Goal: Transaction & Acquisition: Purchase product/service

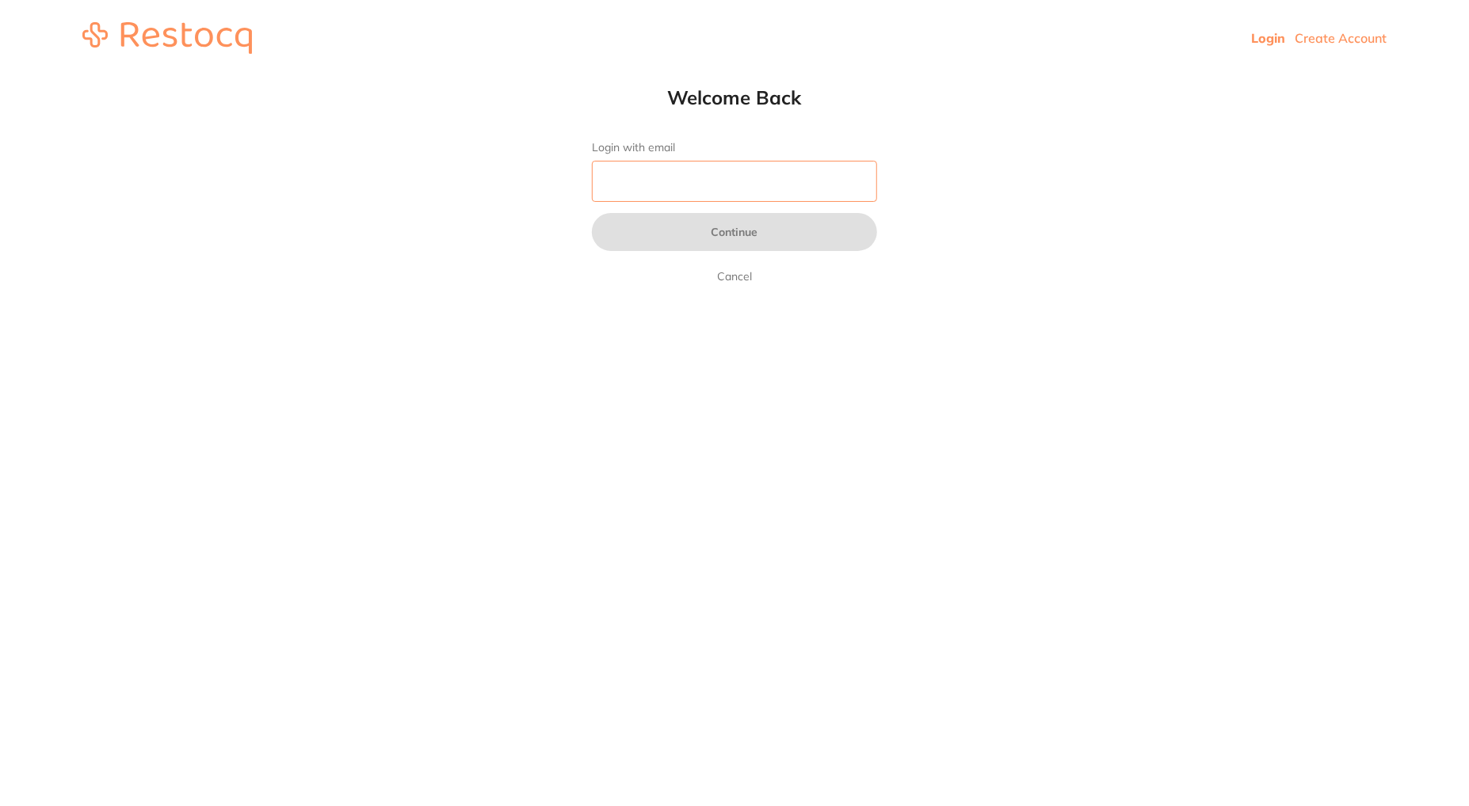
drag, startPoint x: 663, startPoint y: 176, endPoint x: 666, endPoint y: 197, distance: 21.6
click at [663, 195] on input "Login with email" at bounding box center [734, 181] width 285 height 41
click at [673, 194] on input "Login with email" at bounding box center [734, 181] width 285 height 41
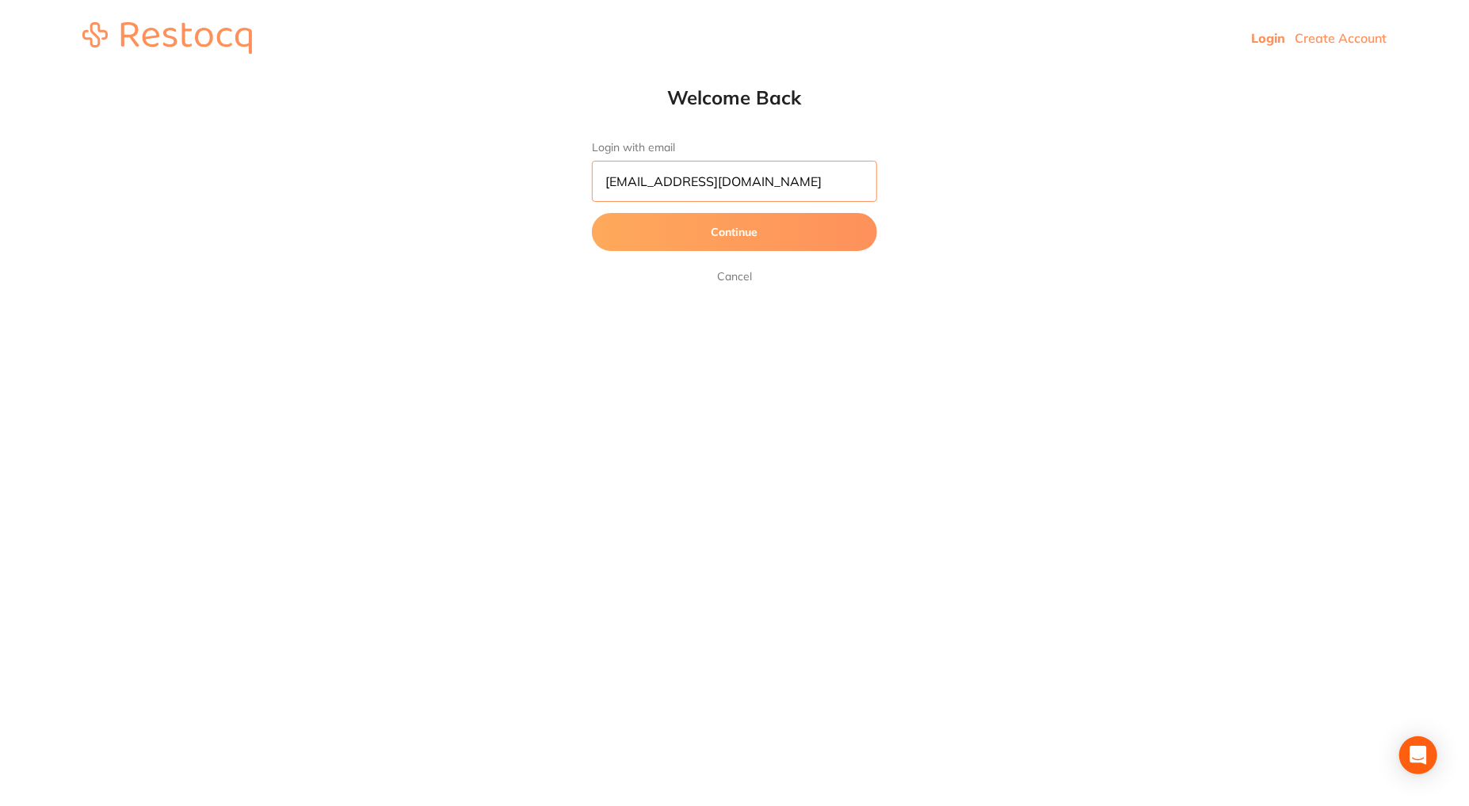
type input "[EMAIL_ADDRESS][DOMAIN_NAME]"
click at [592, 213] on button "Continue" at bounding box center [734, 232] width 285 height 38
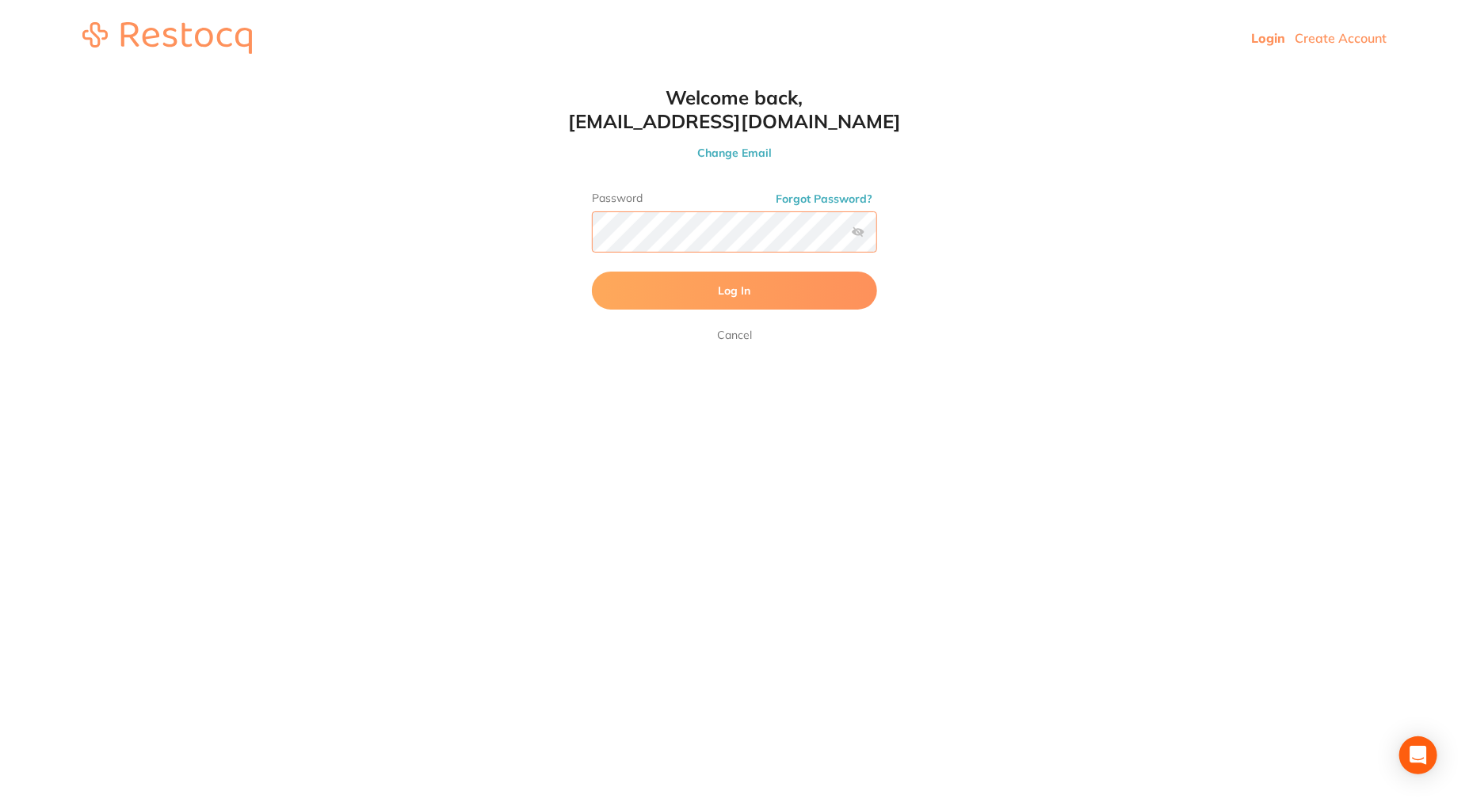
click at [592, 272] on button "Log In" at bounding box center [734, 291] width 285 height 38
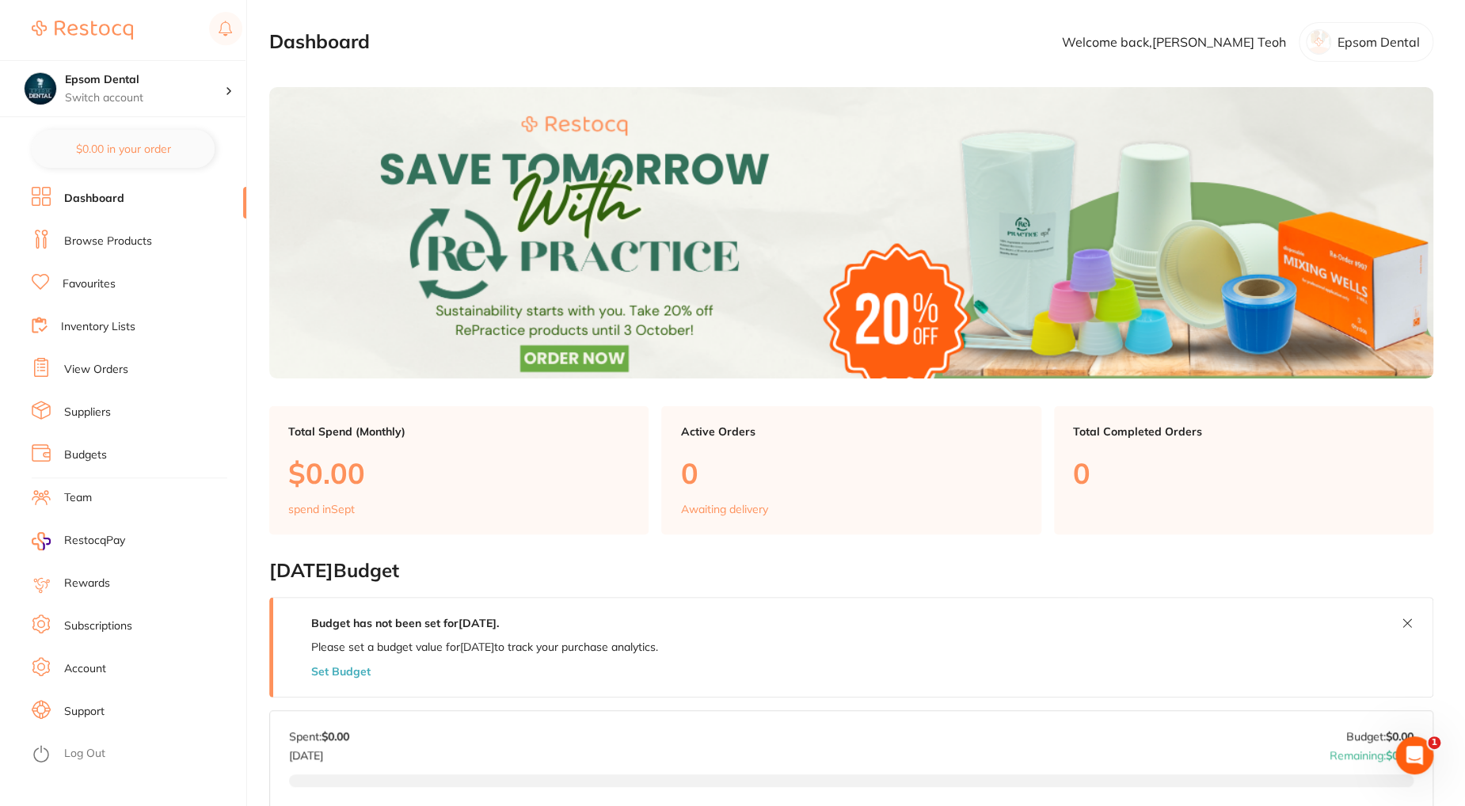
click at [138, 245] on link "Browse Products" at bounding box center [108, 242] width 88 height 16
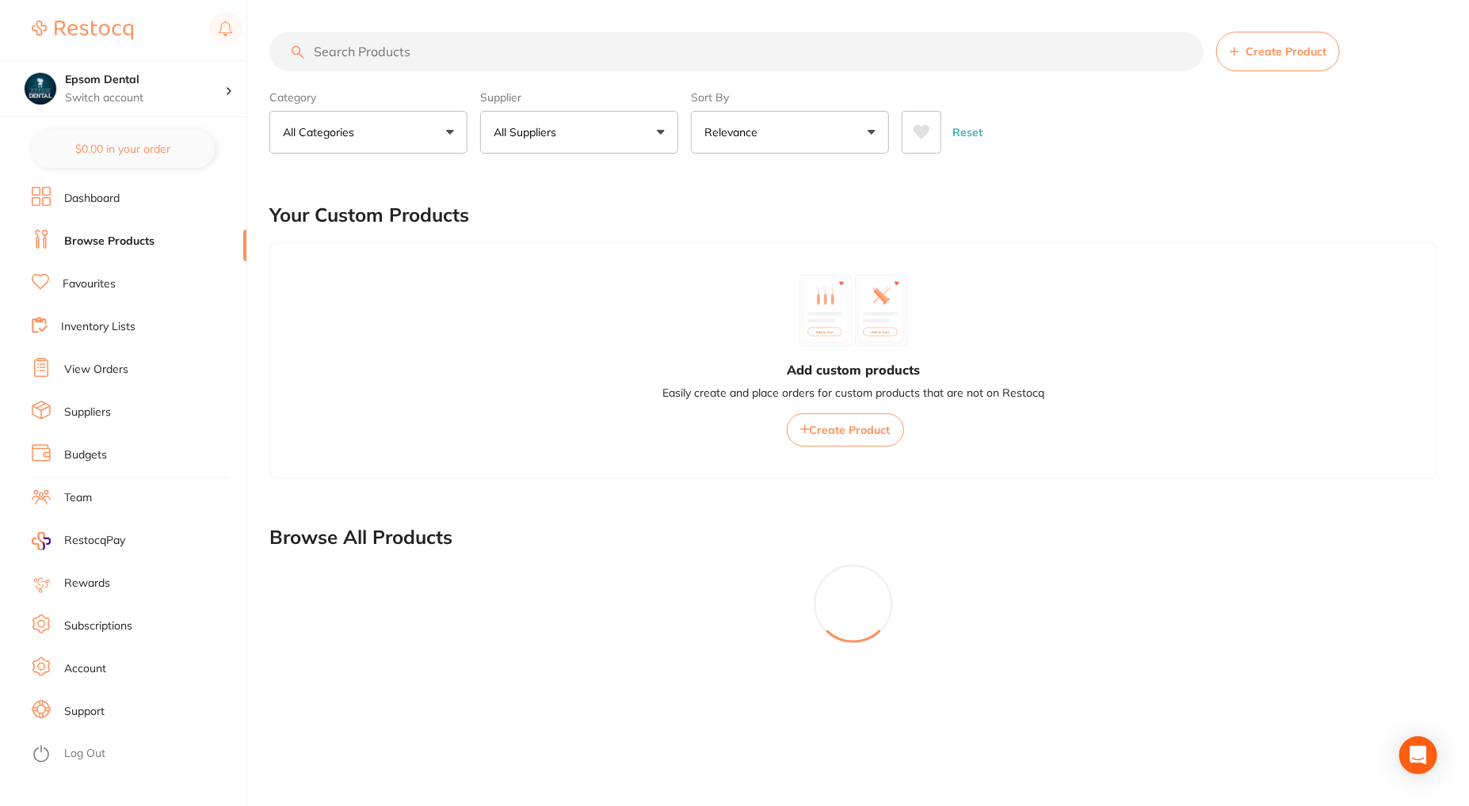
click at [357, 53] on input "search" at bounding box center [736, 52] width 934 height 40
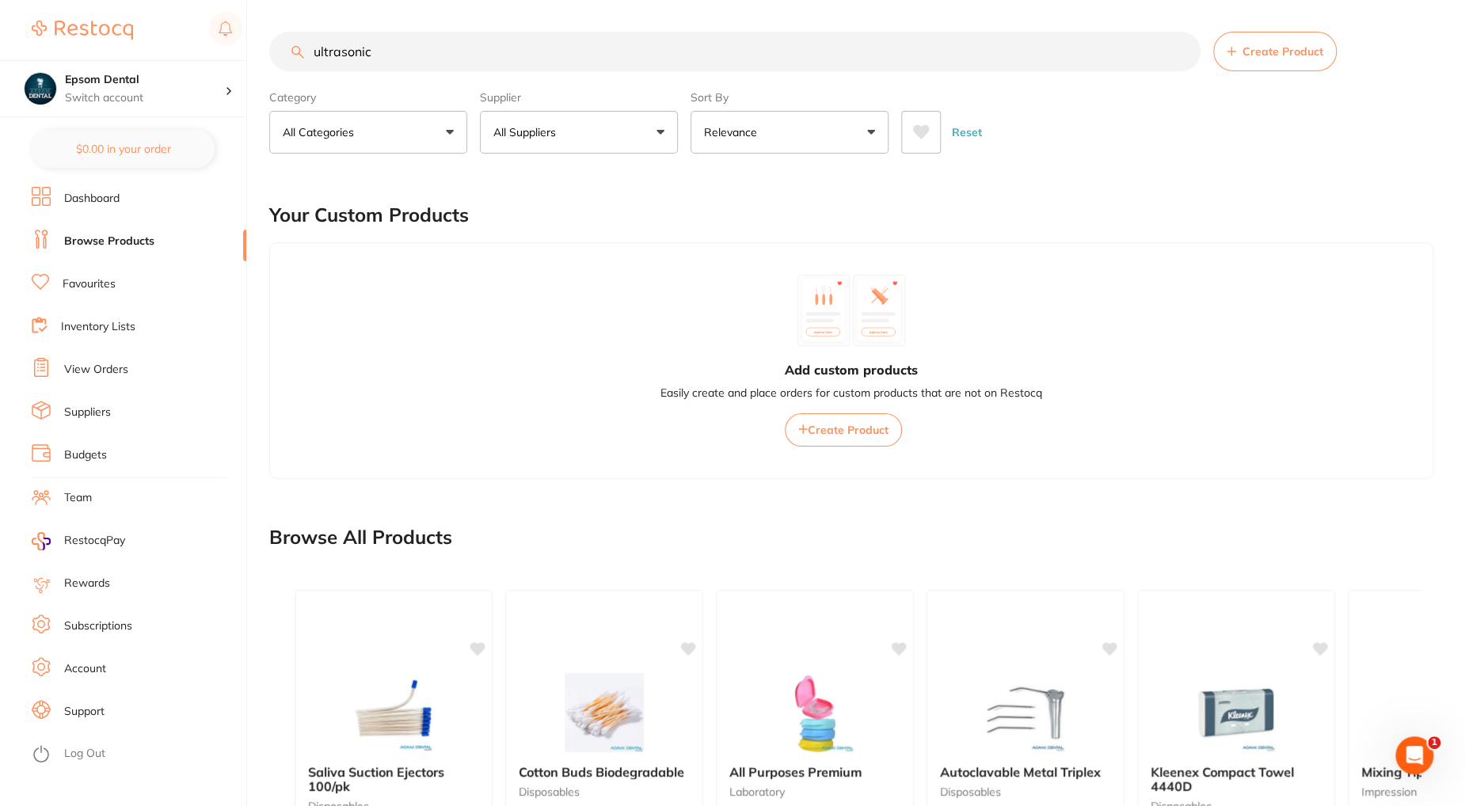
type input "ultrasonic"
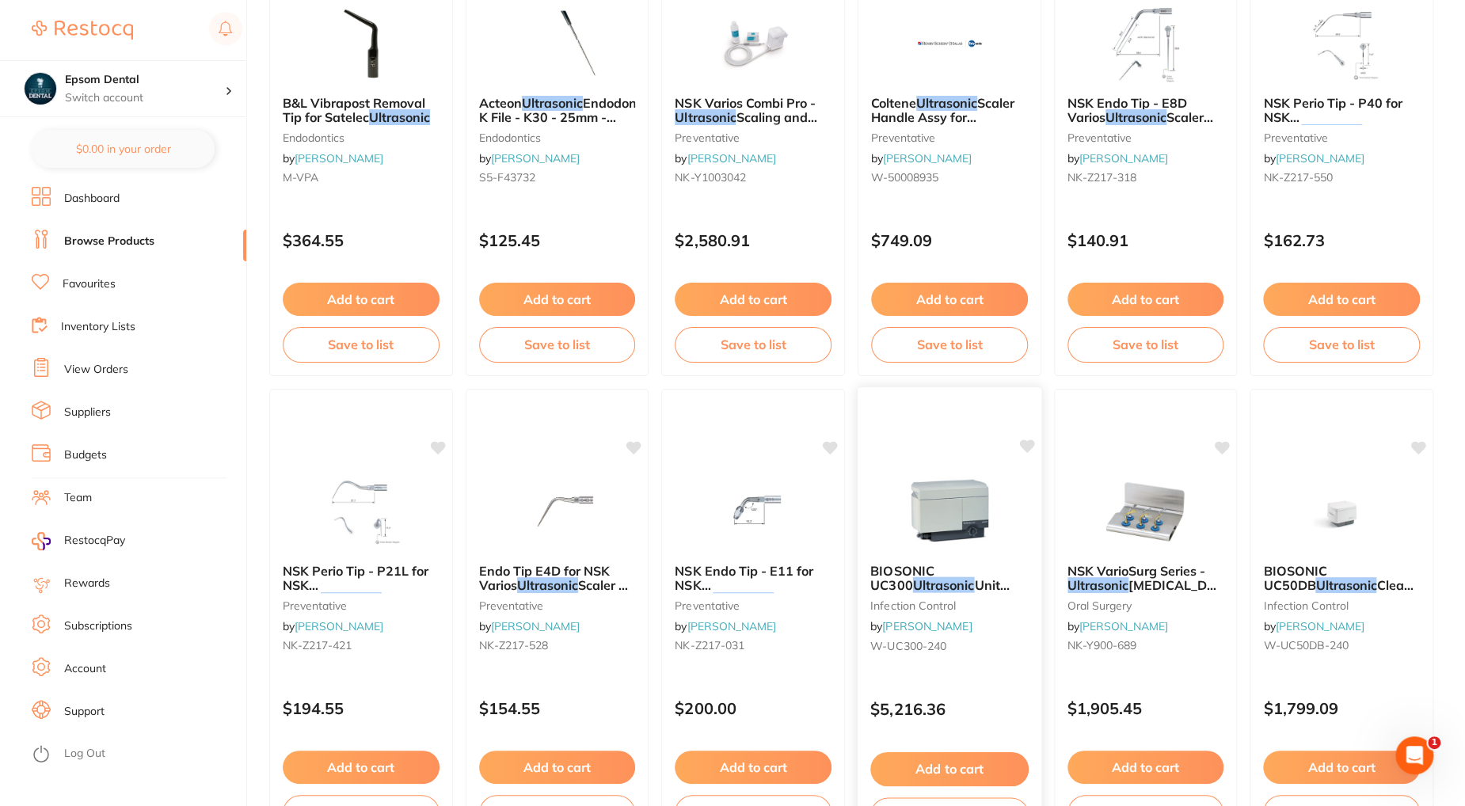
scroll to position [3644, 0]
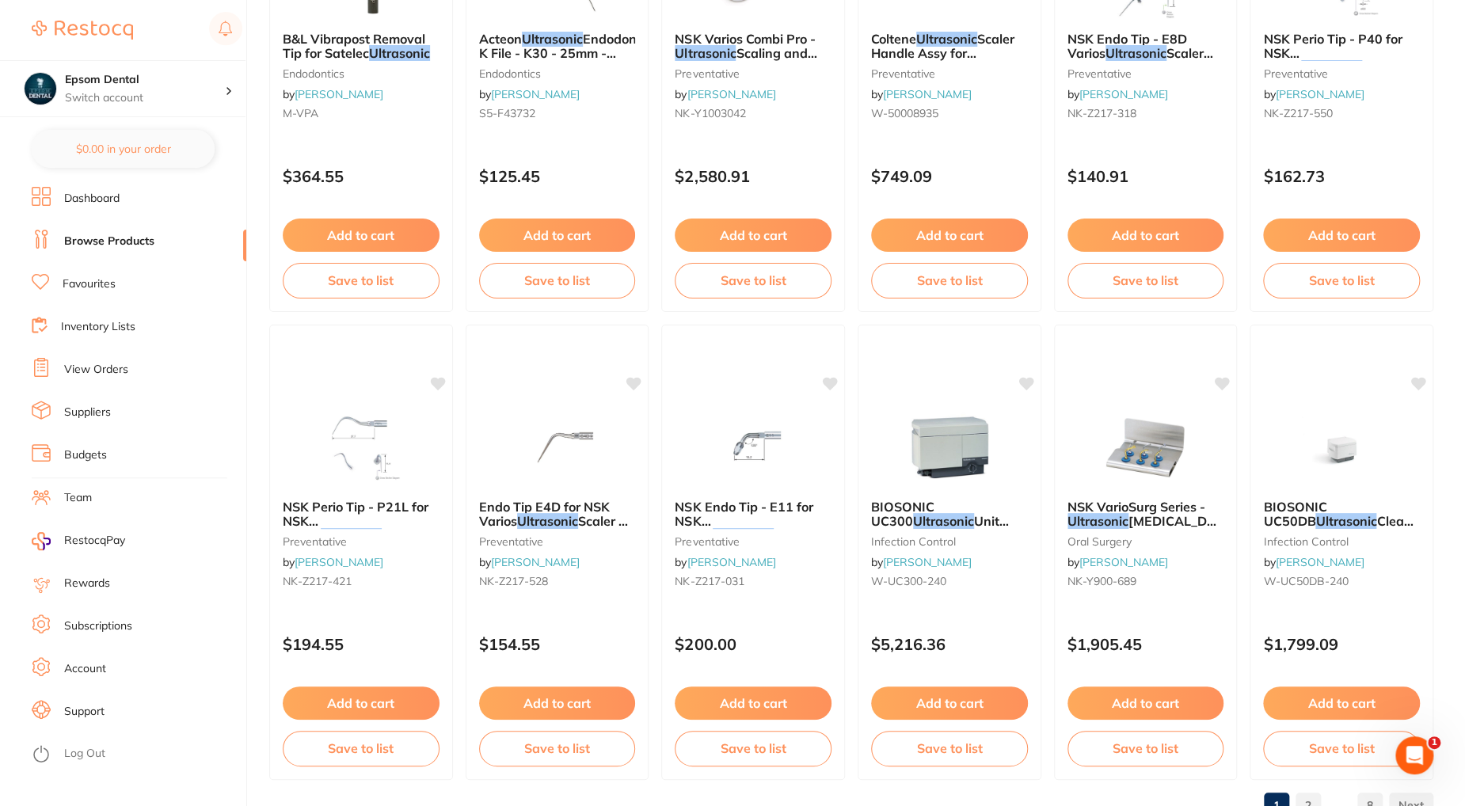
click at [1356, 520] on span "Cleaner with Basket UC58" at bounding box center [1343, 528] width 160 height 30
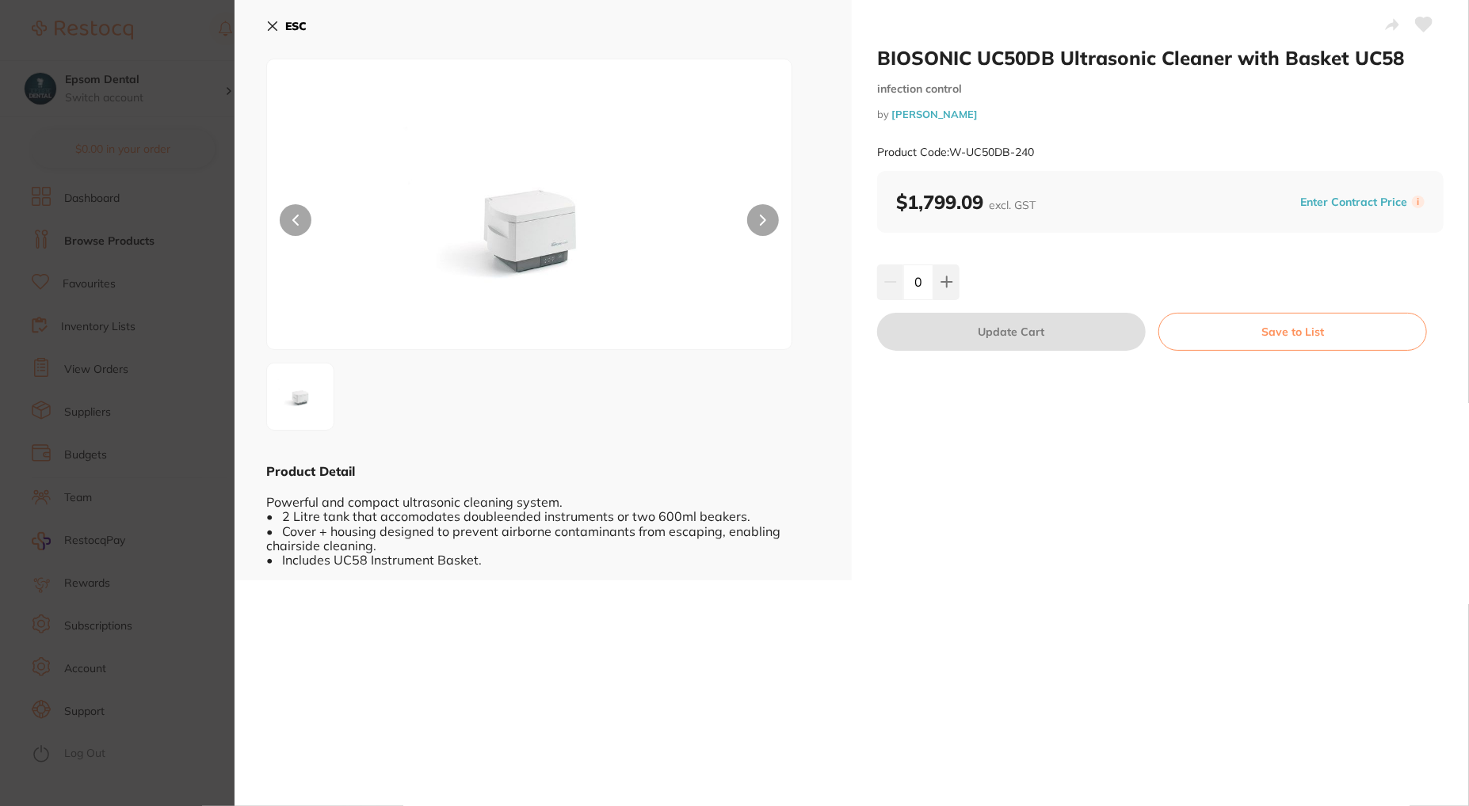
click at [760, 224] on icon at bounding box center [763, 220] width 6 height 11
click at [278, 35] on button "ESC" at bounding box center [286, 26] width 40 height 27
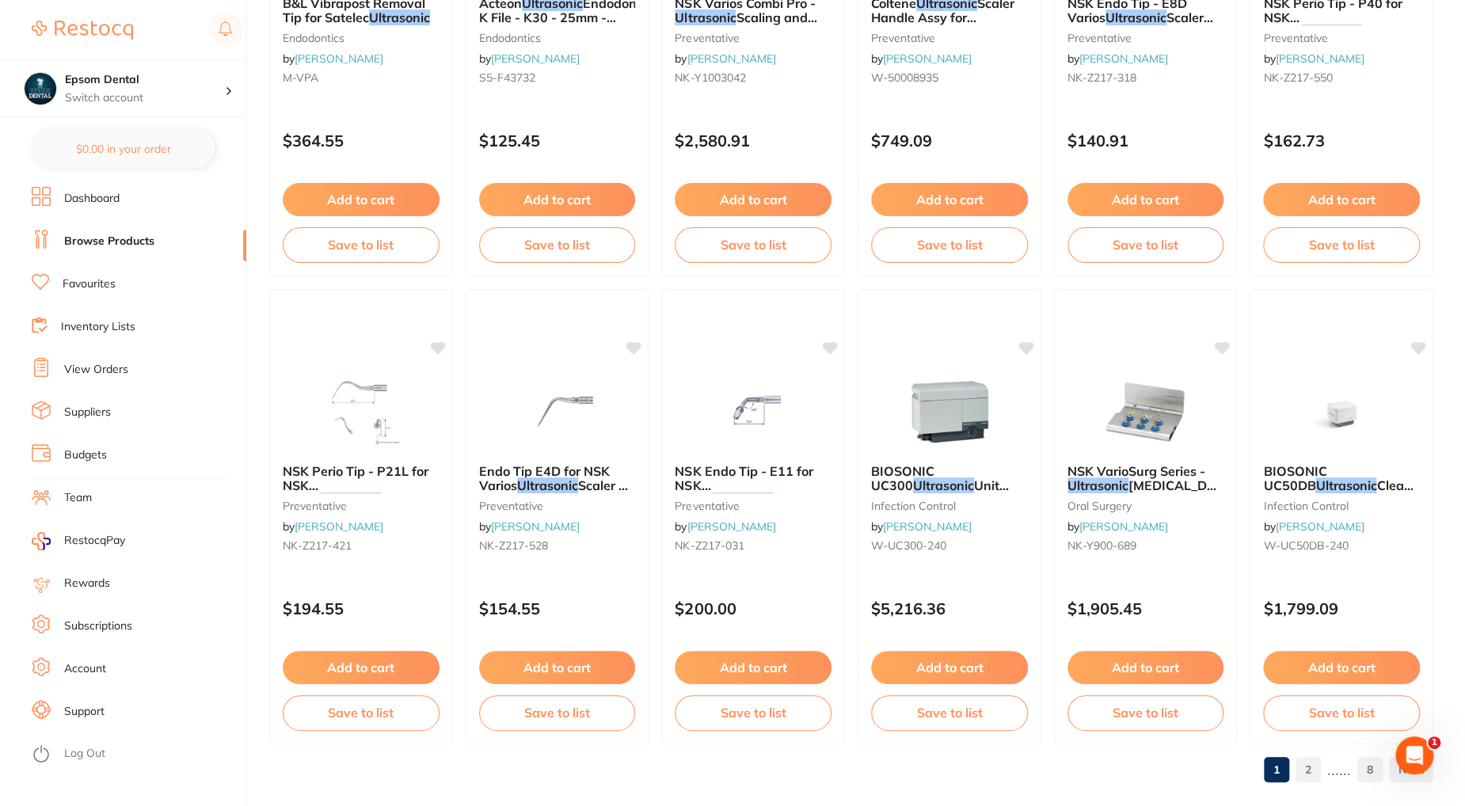
scroll to position [3700, 0]
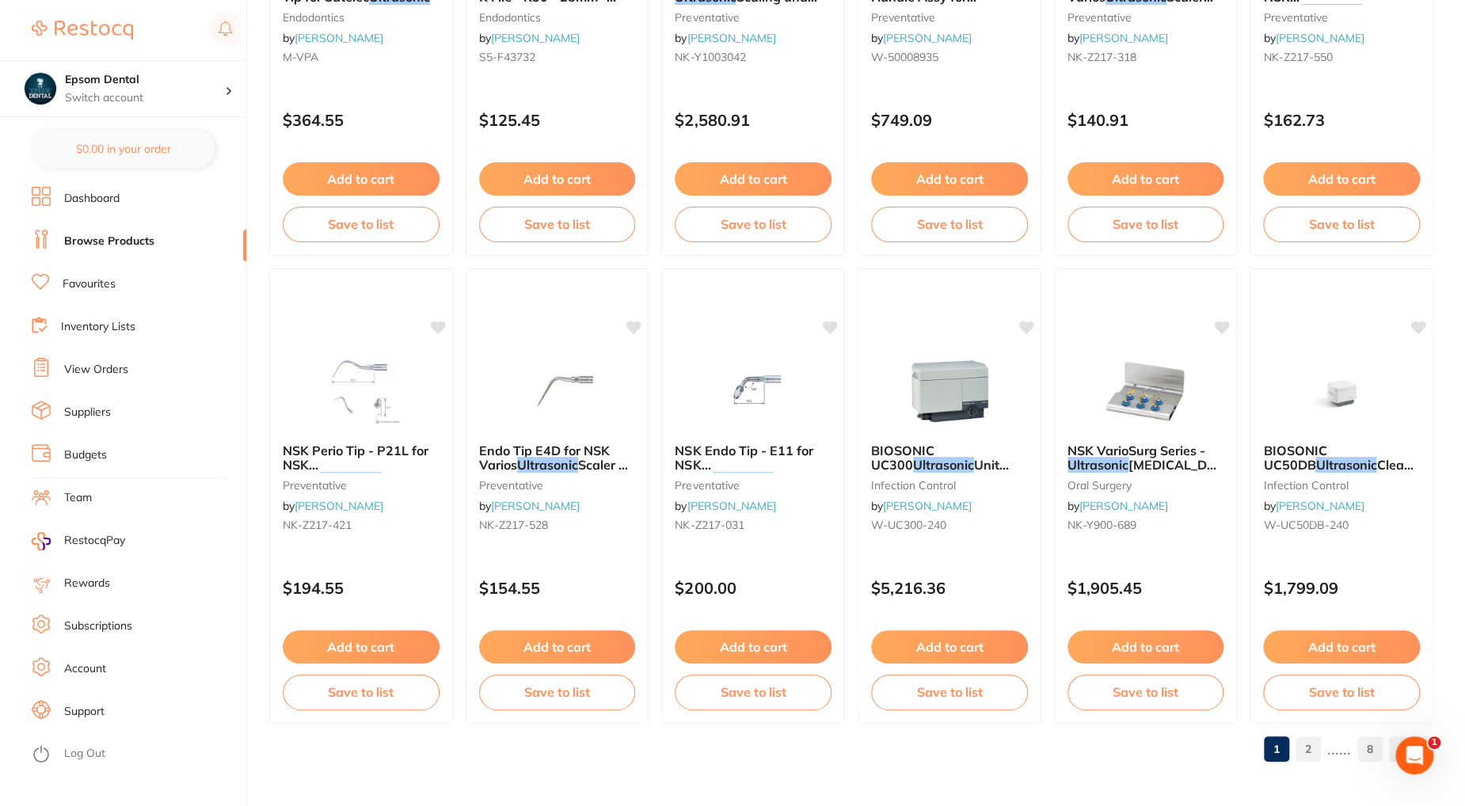
click at [1311, 752] on link "2" at bounding box center [1308, 749] width 25 height 32
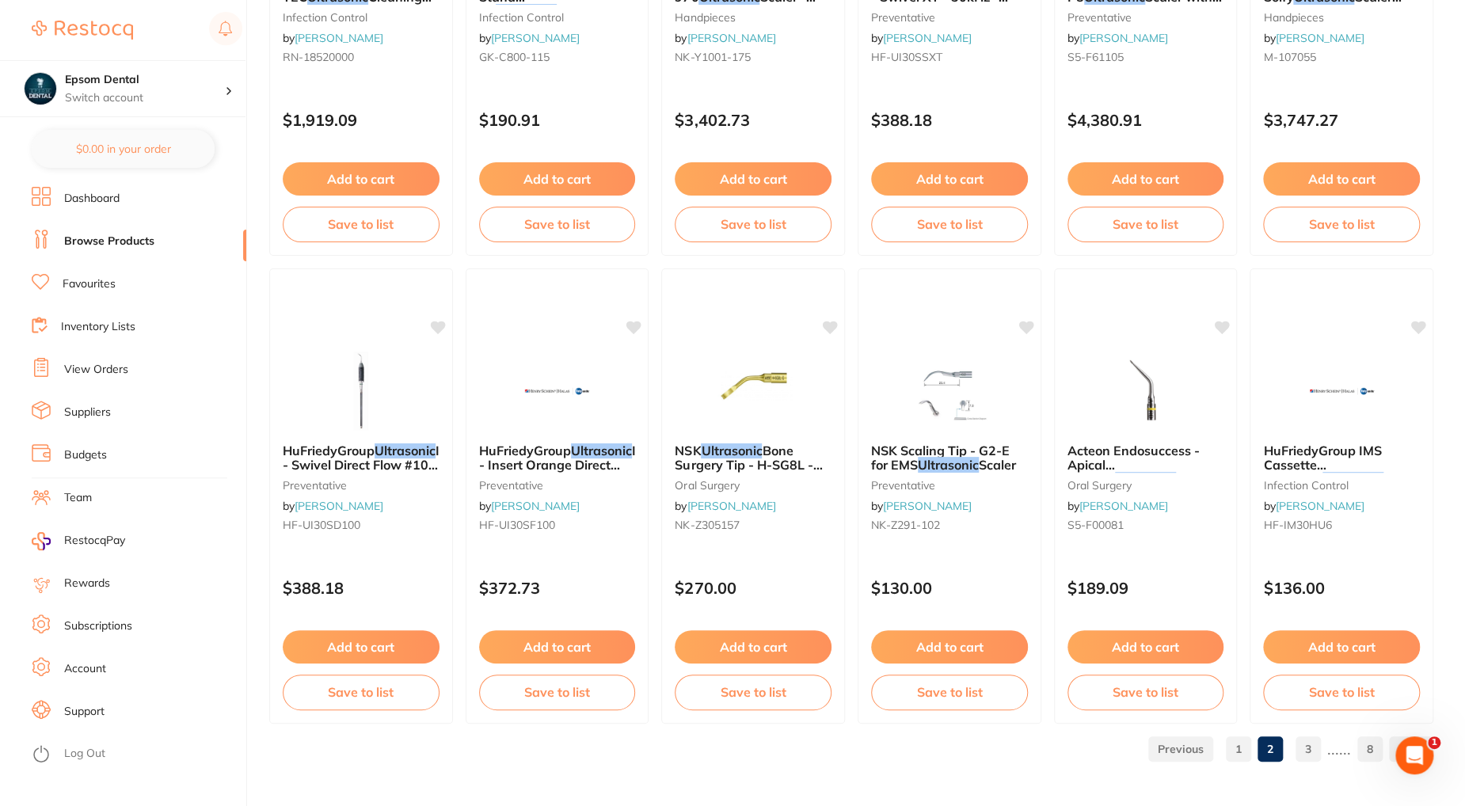
click at [1309, 746] on link "3" at bounding box center [1308, 749] width 25 height 32
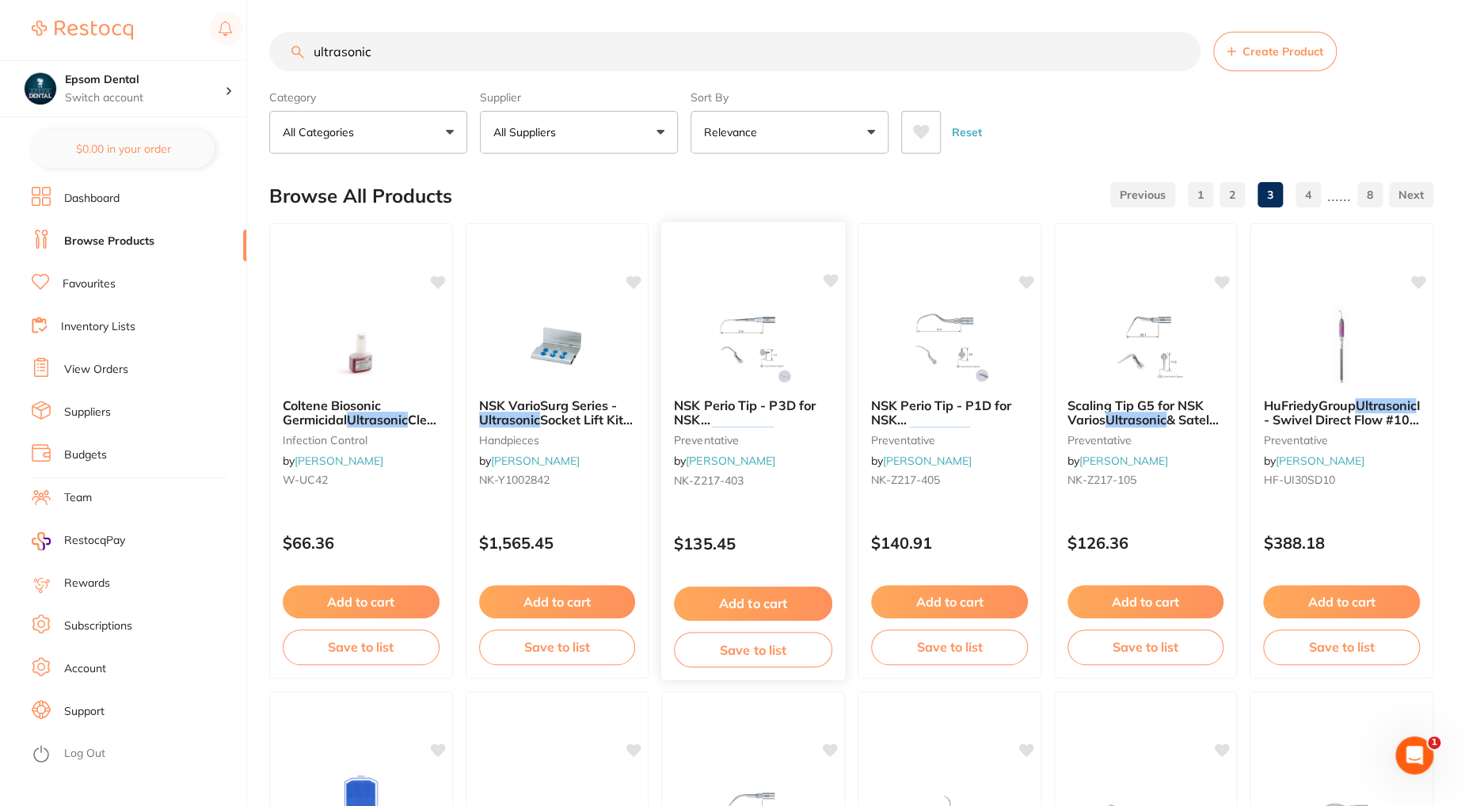
scroll to position [0, 0]
